Goal: Answer question/provide support: Answer question/provide support

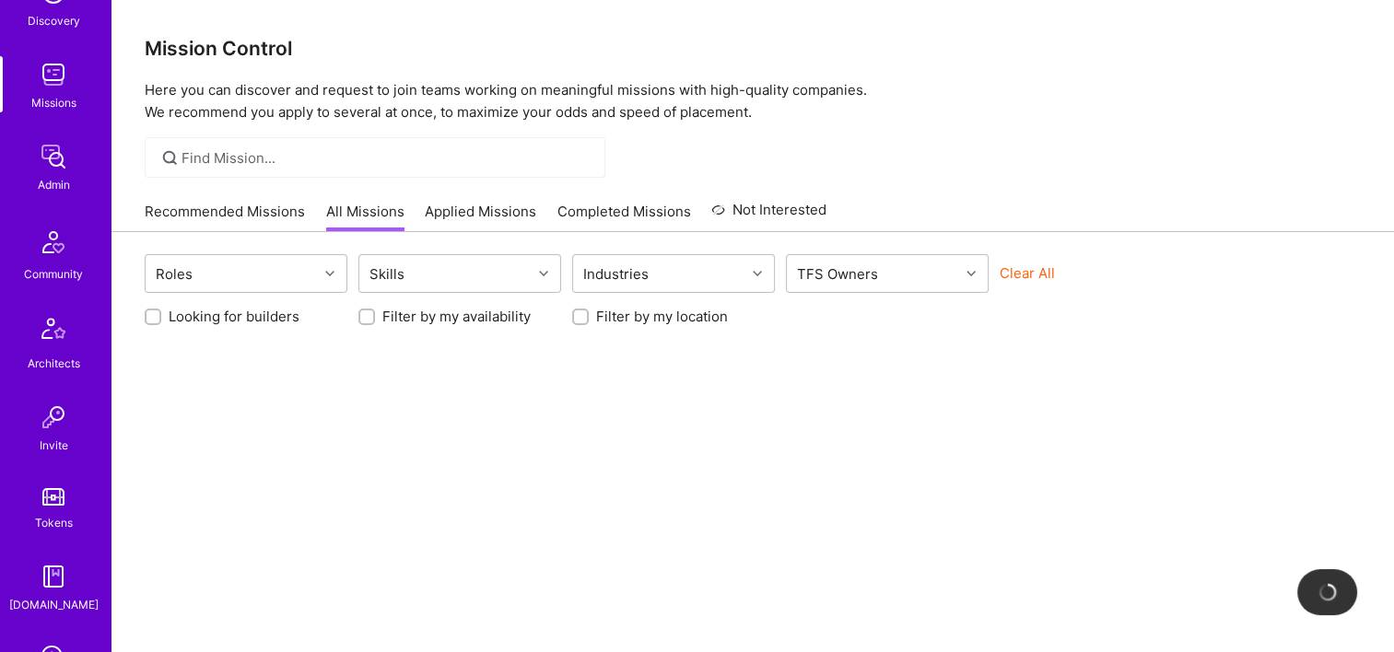
scroll to position [461, 0]
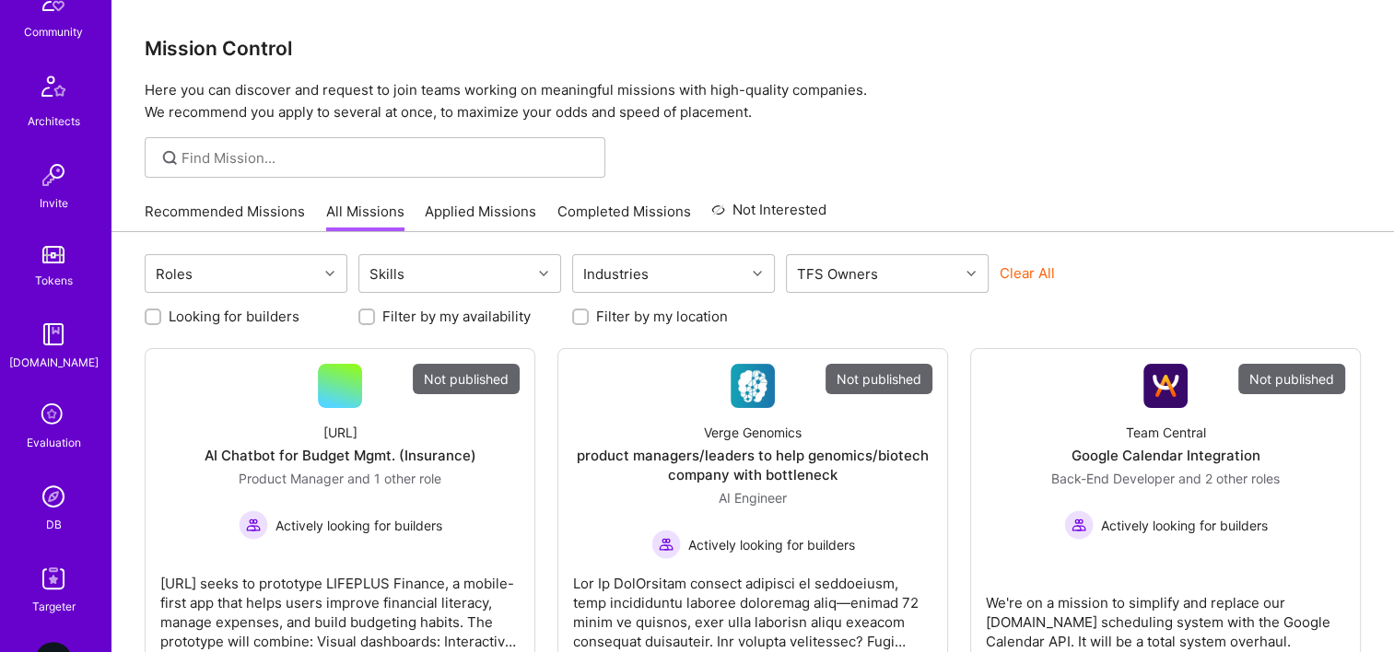
click at [50, 498] on img at bounding box center [53, 496] width 37 height 37
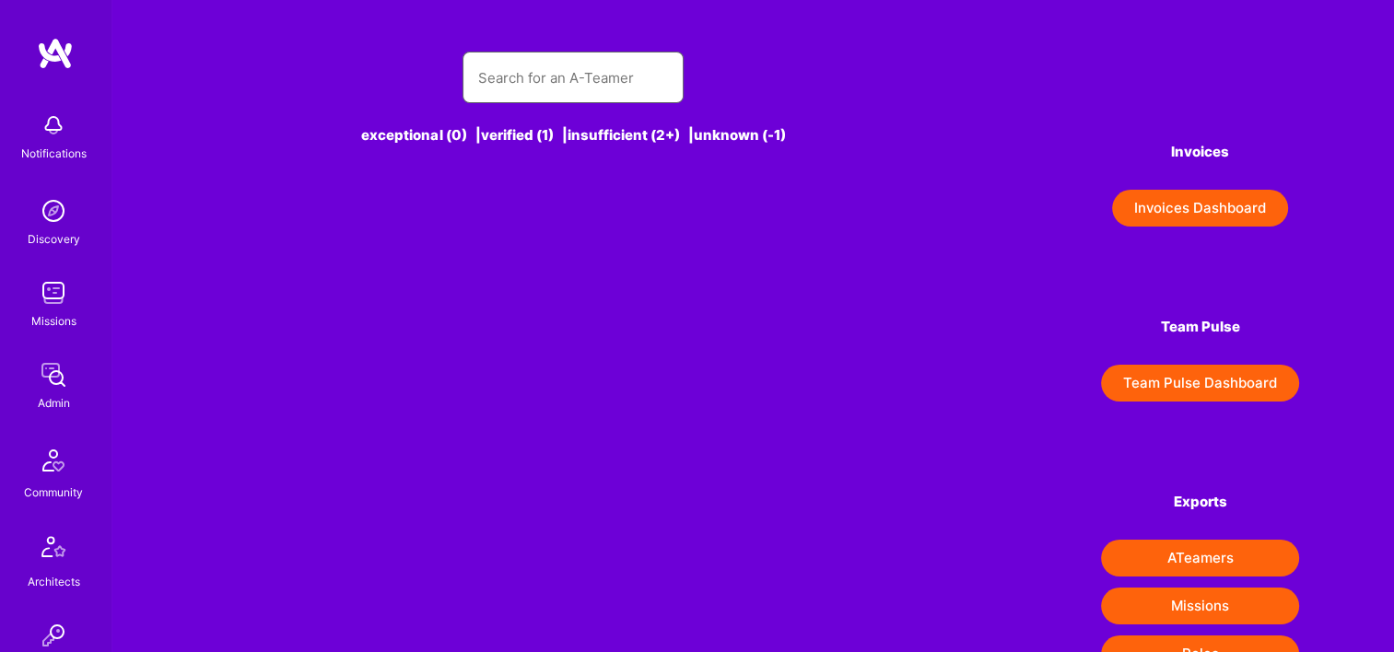
click at [566, 81] on input "text" at bounding box center [573, 77] width 192 height 47
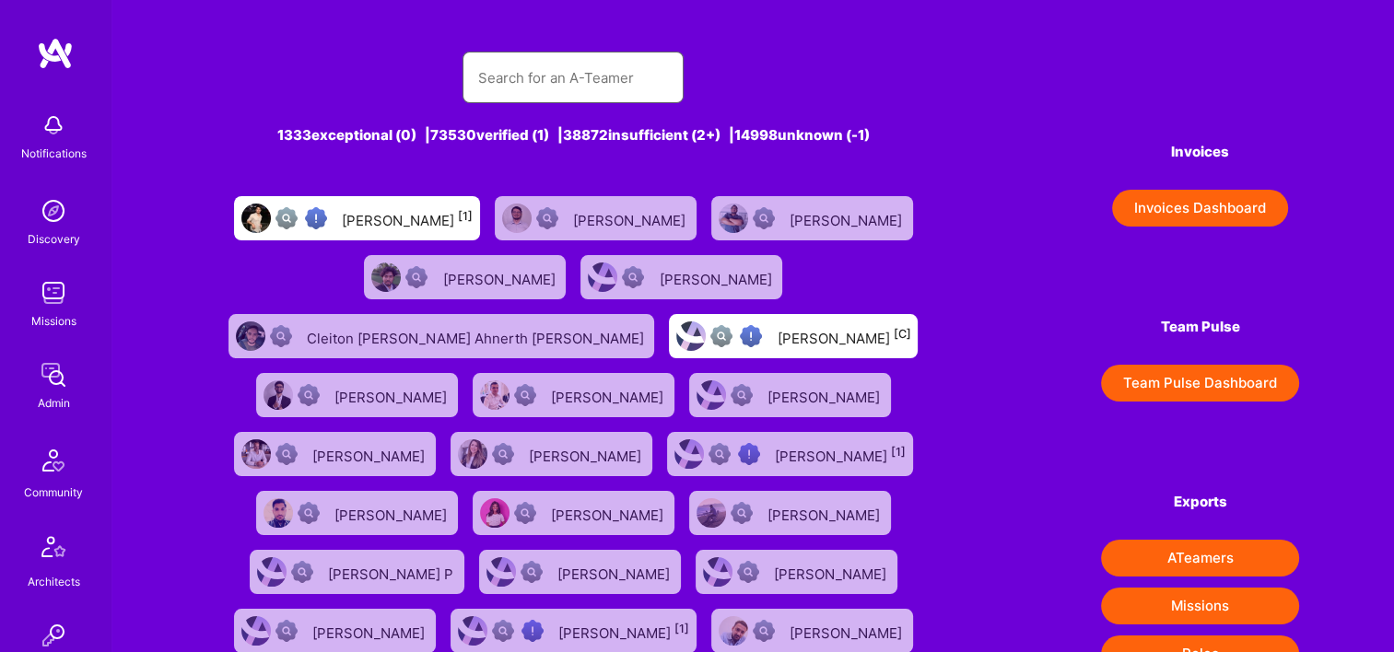
paste input "Chad Newbry"
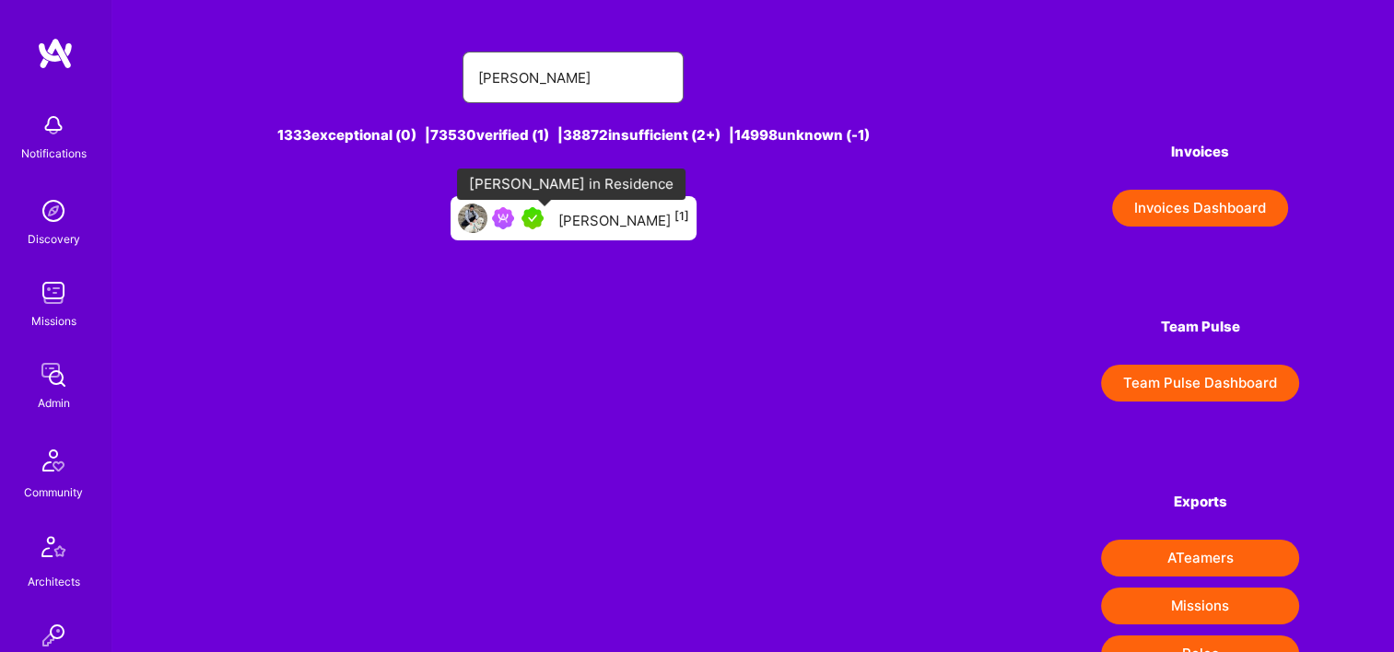
type input "Chad Newbry"
click at [604, 240] on link "Chad Newbry [1]" at bounding box center [573, 218] width 261 height 59
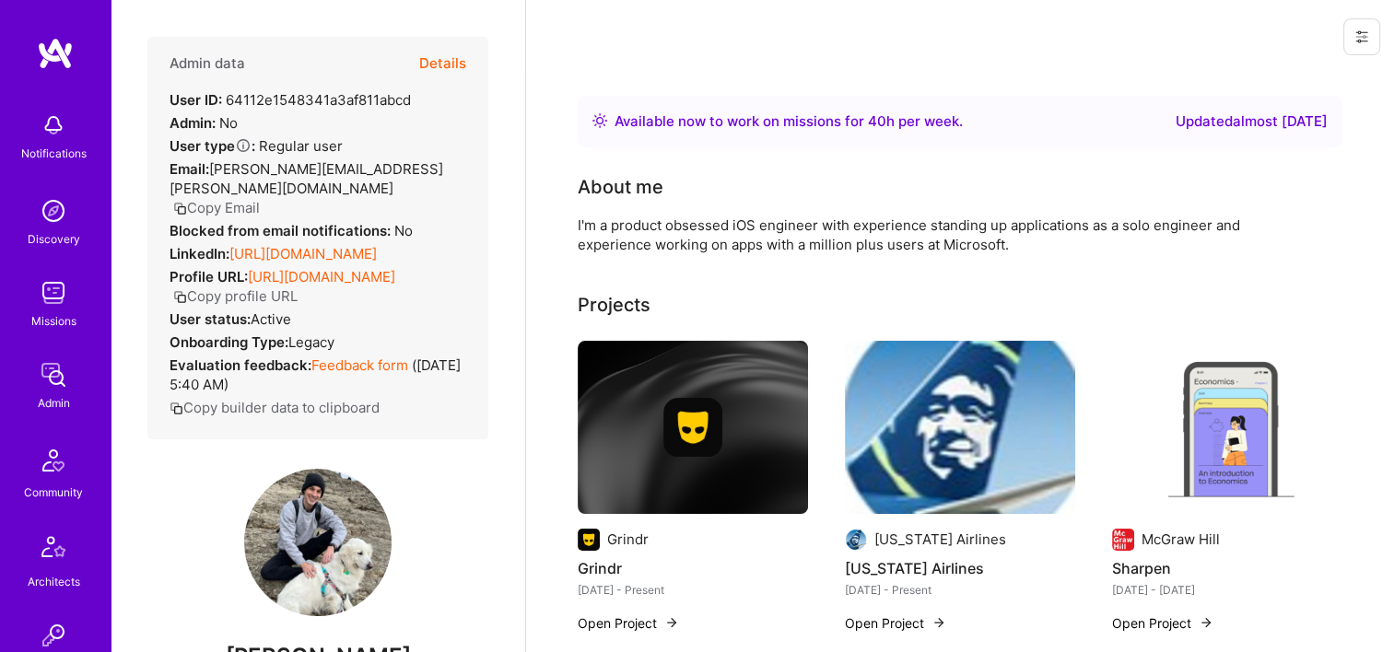
click at [1363, 41] on icon at bounding box center [1361, 36] width 11 height 11
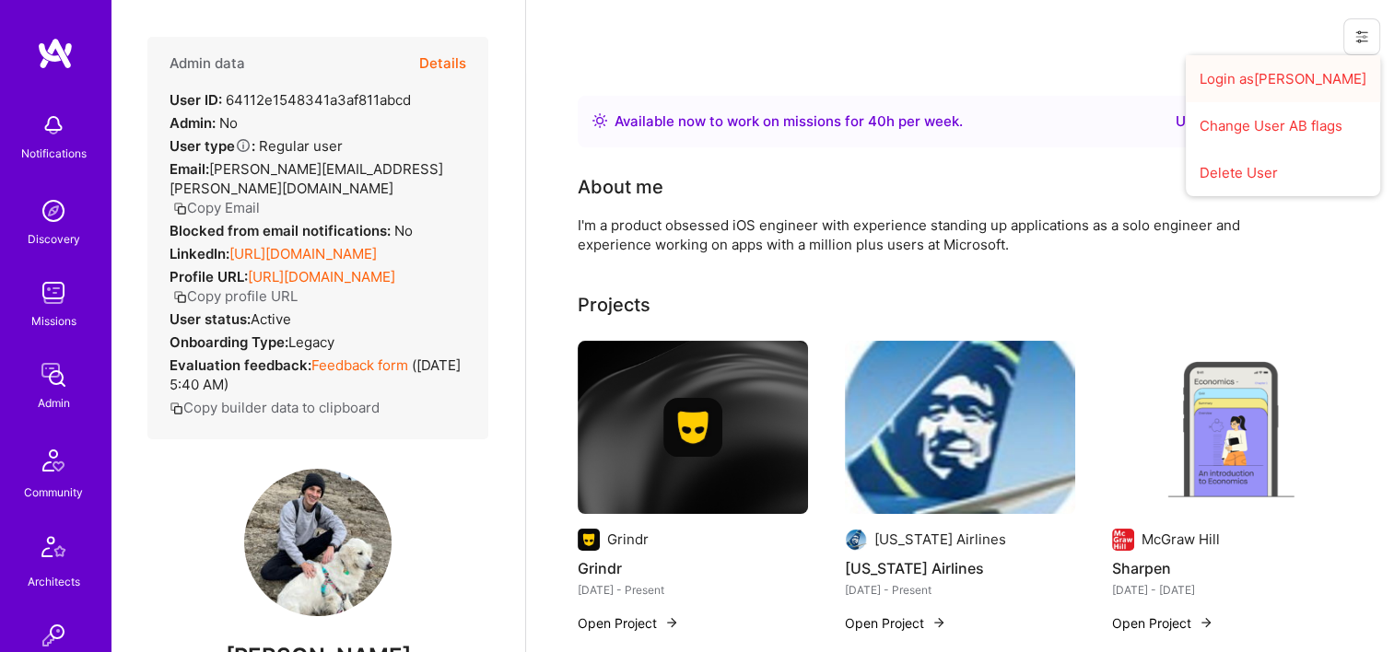
click at [1269, 77] on button "Login as Chad" at bounding box center [1282, 78] width 194 height 47
